Goal: Information Seeking & Learning: Learn about a topic

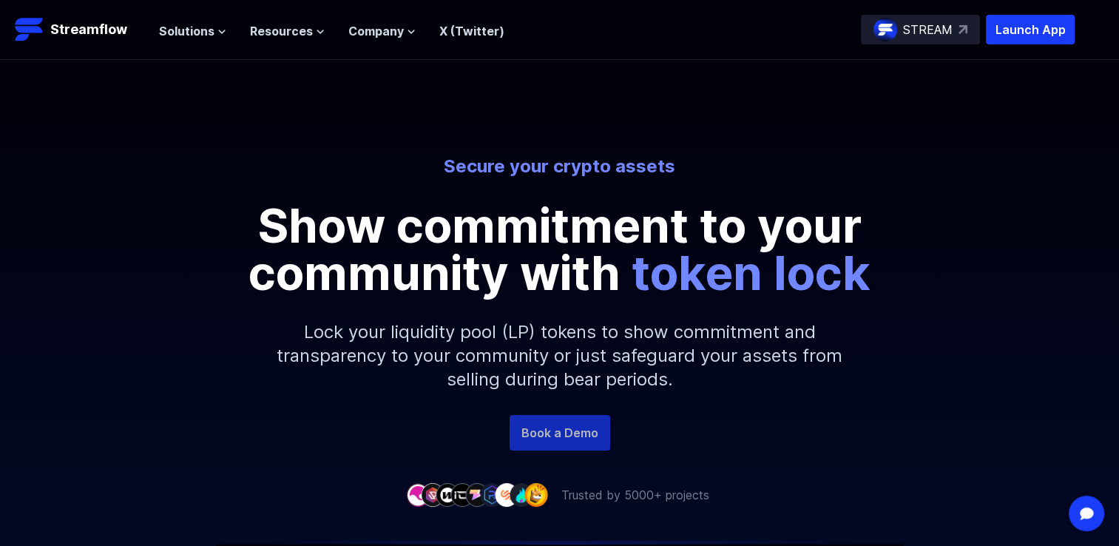
click at [580, 428] on link "Book a Demo" at bounding box center [560, 433] width 101 height 36
click at [201, 34] on span "Solutions" at bounding box center [186, 31] width 55 height 18
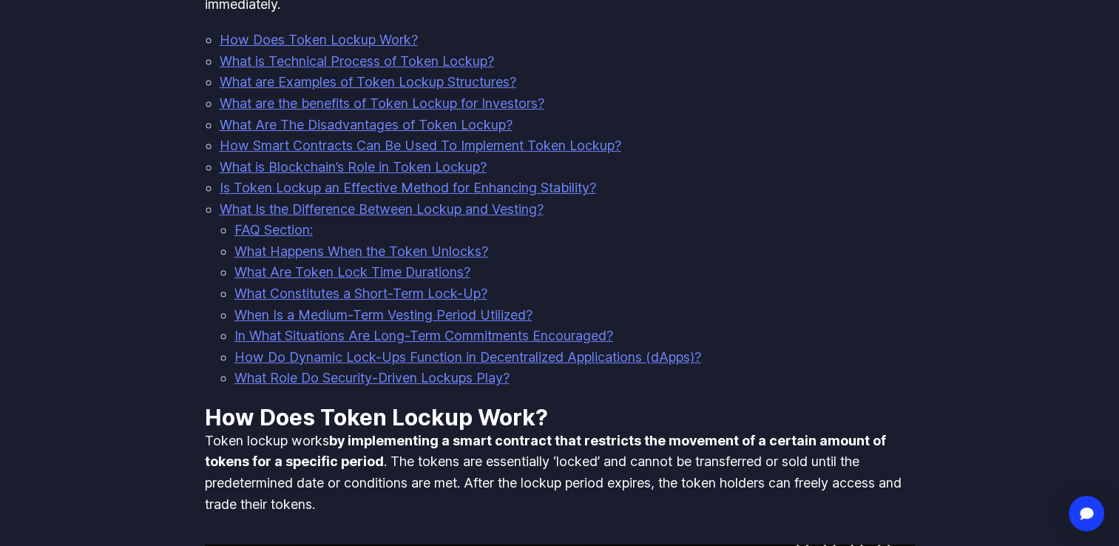
scroll to position [1576, 0]
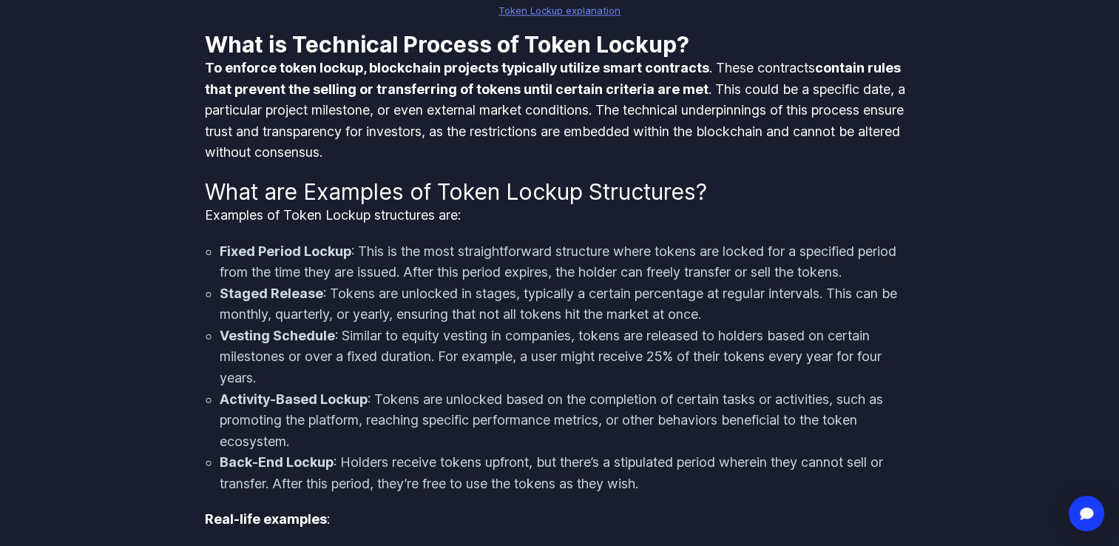
click at [638, 249] on li "Fixed Period Lockup : This is the most straightforward structure where tokens a…" at bounding box center [567, 262] width 695 height 42
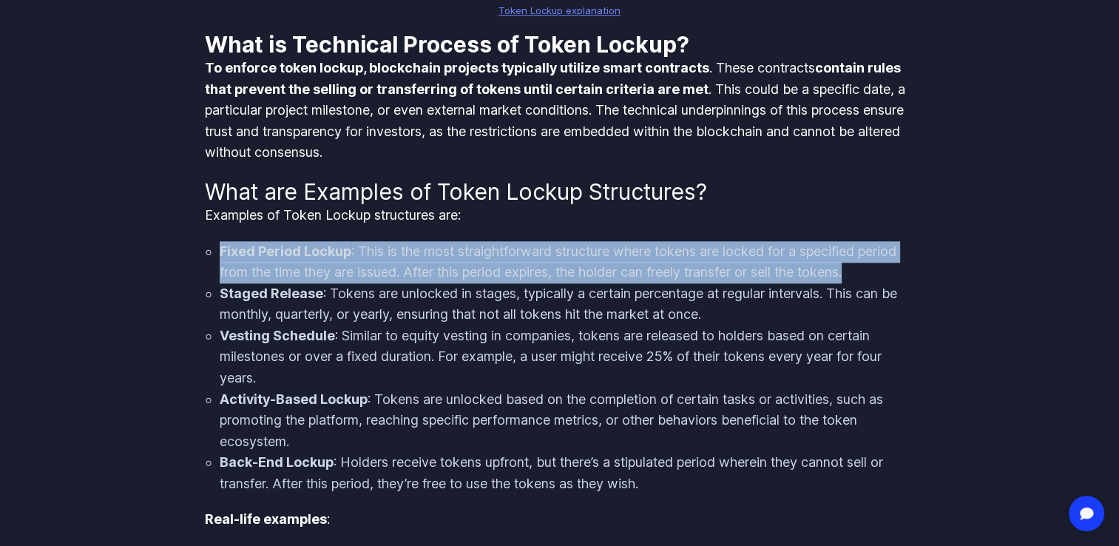
click at [638, 249] on li "Fixed Period Lockup : This is the most straightforward structure where tokens a…" at bounding box center [567, 262] width 695 height 42
copy ol "Fixed Period Lockup : This is the most straightforward structure where tokens a…"
